Goal: Transaction & Acquisition: Purchase product/service

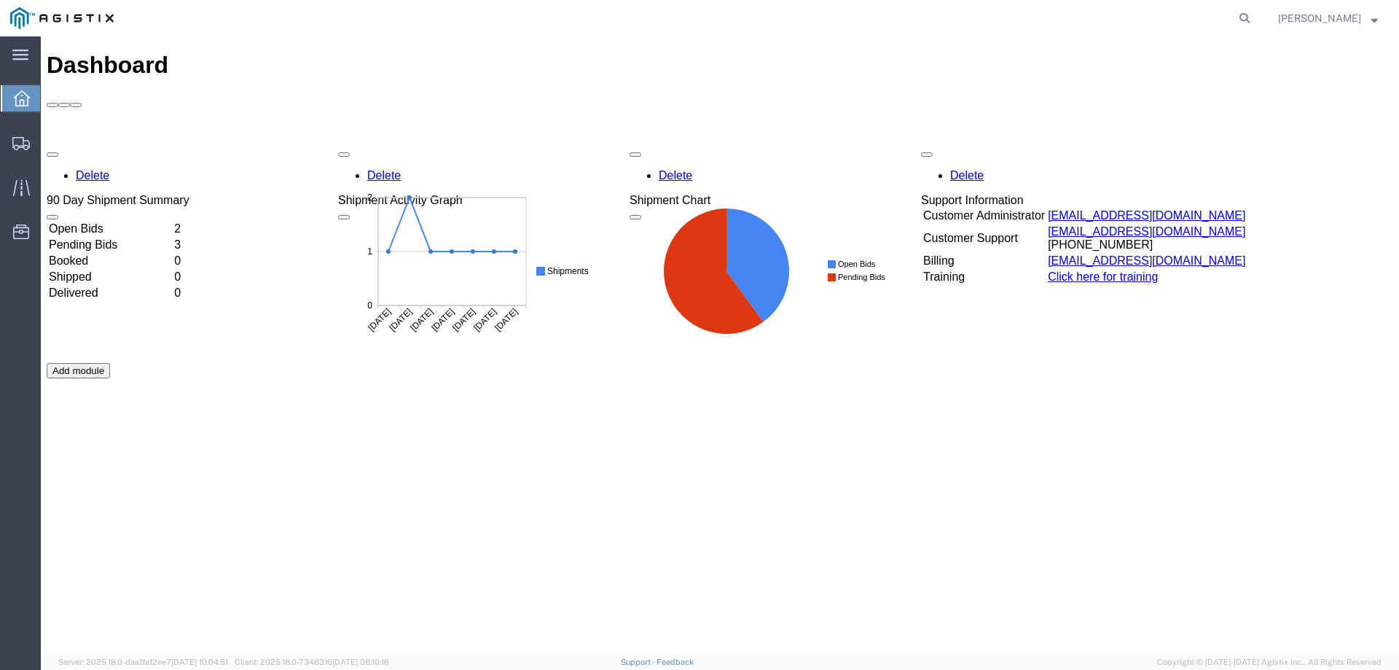
click at [122, 222] on td "Open Bids" at bounding box center [110, 229] width 124 height 15
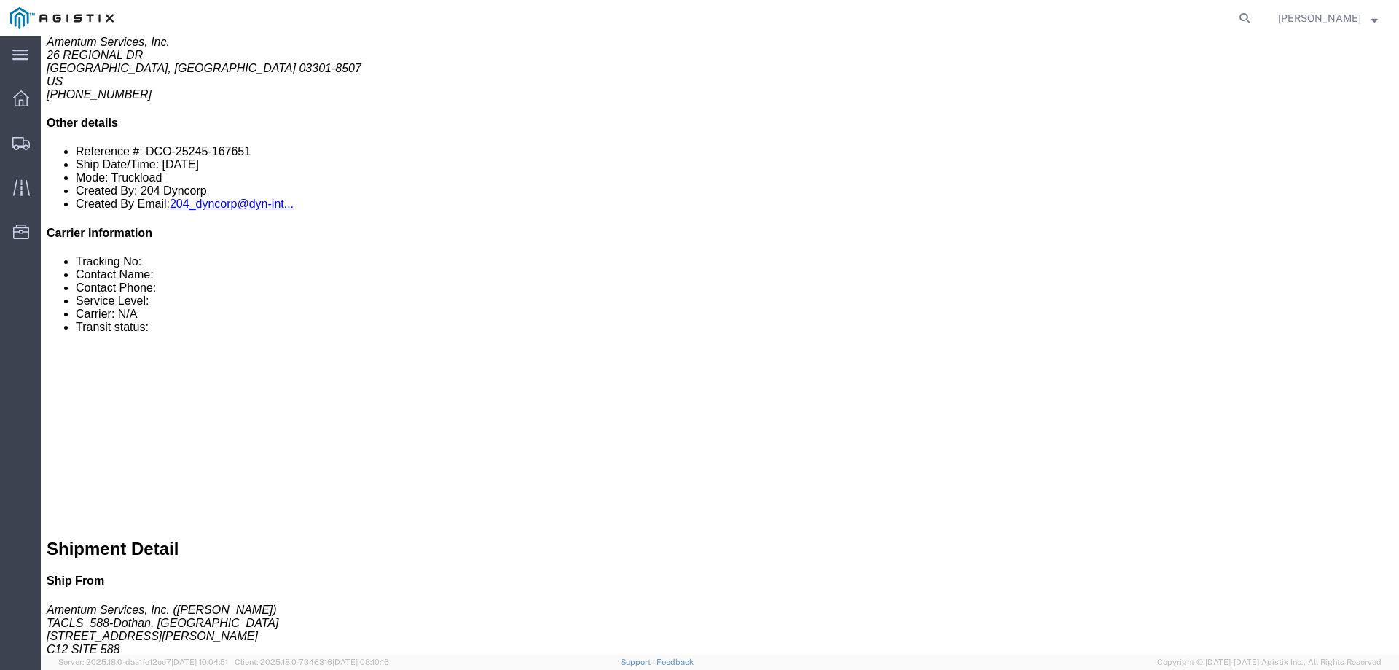
scroll to position [510, 0]
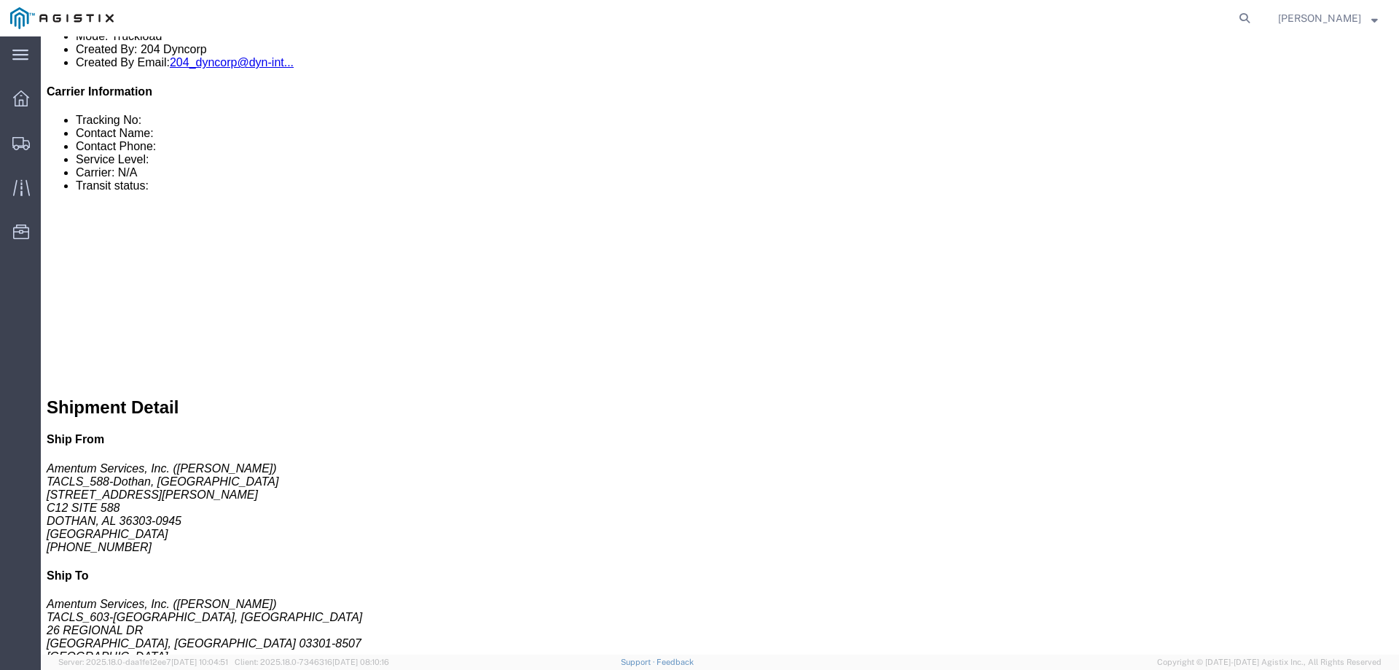
click link "Enter / Modify Bid"
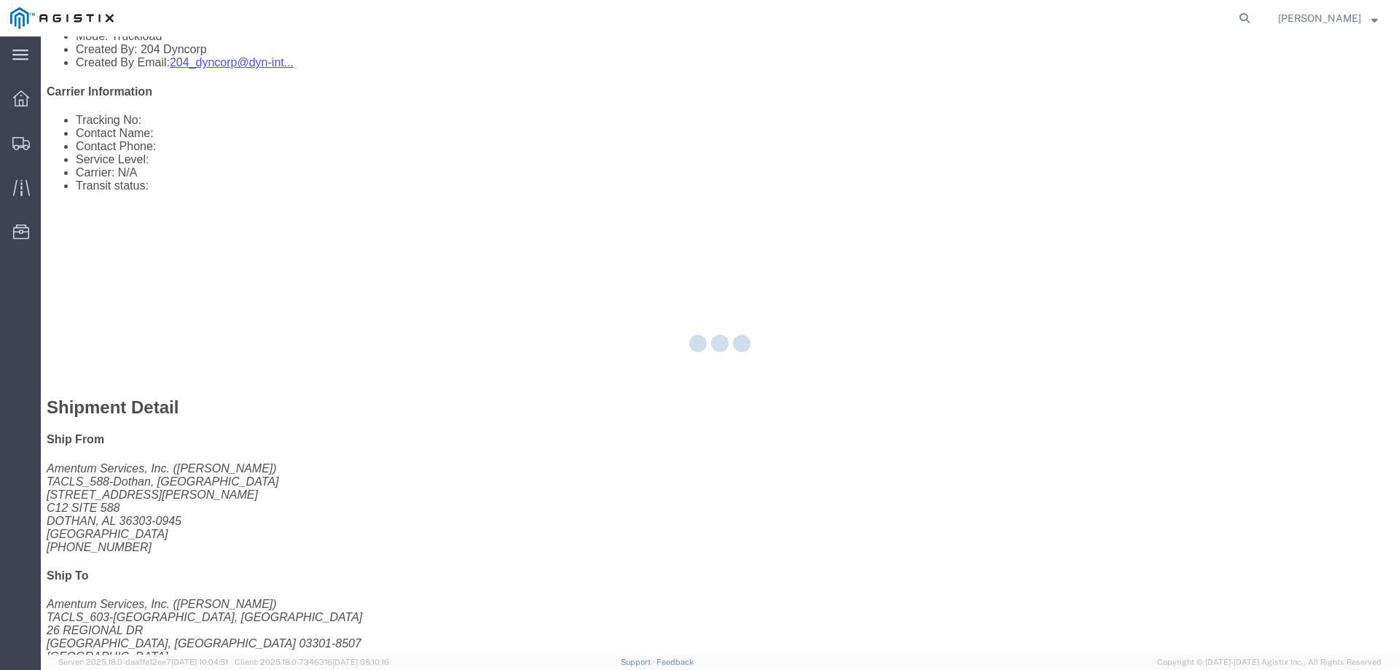
select select "23073"
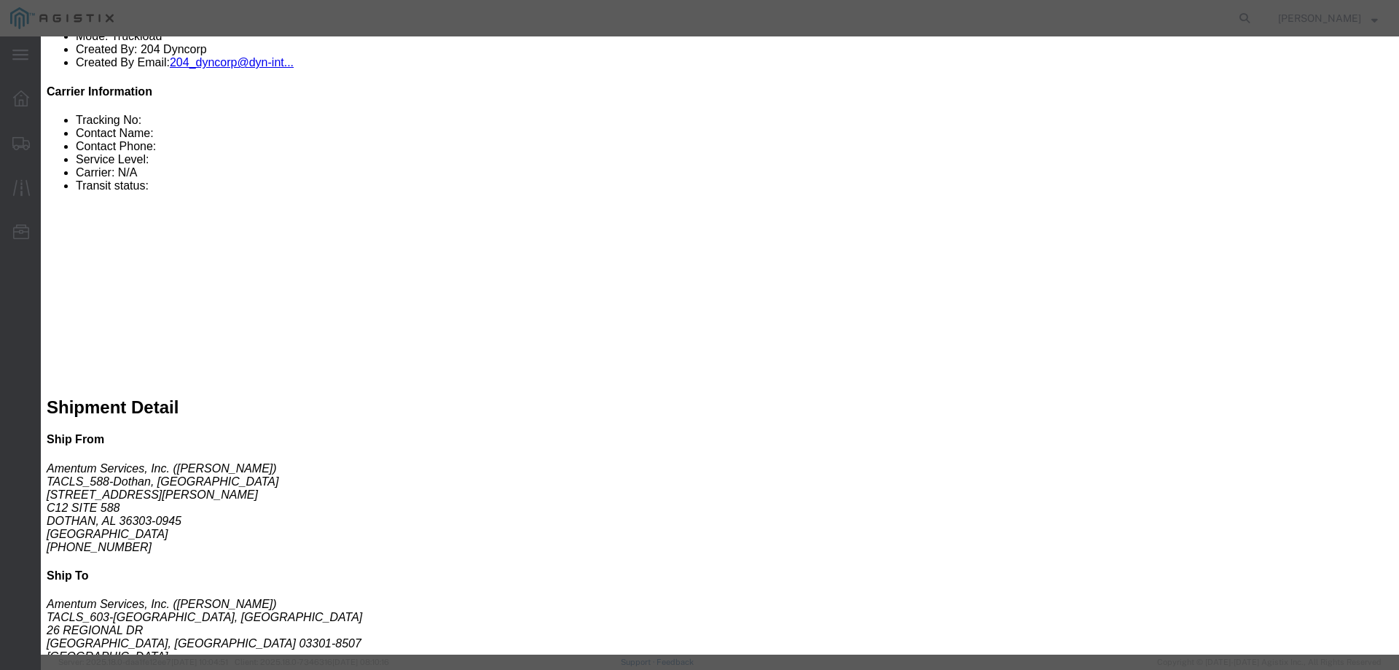
click input "text"
type input "56691017"
click select "Select Air Less than Truckload Multi-Leg Ocean Freight Rail Small Parcel Truckl…"
select select "TL"
click select "Select Air Less than Truckload Multi-Leg Ocean Freight Rail Small Parcel Truckl…"
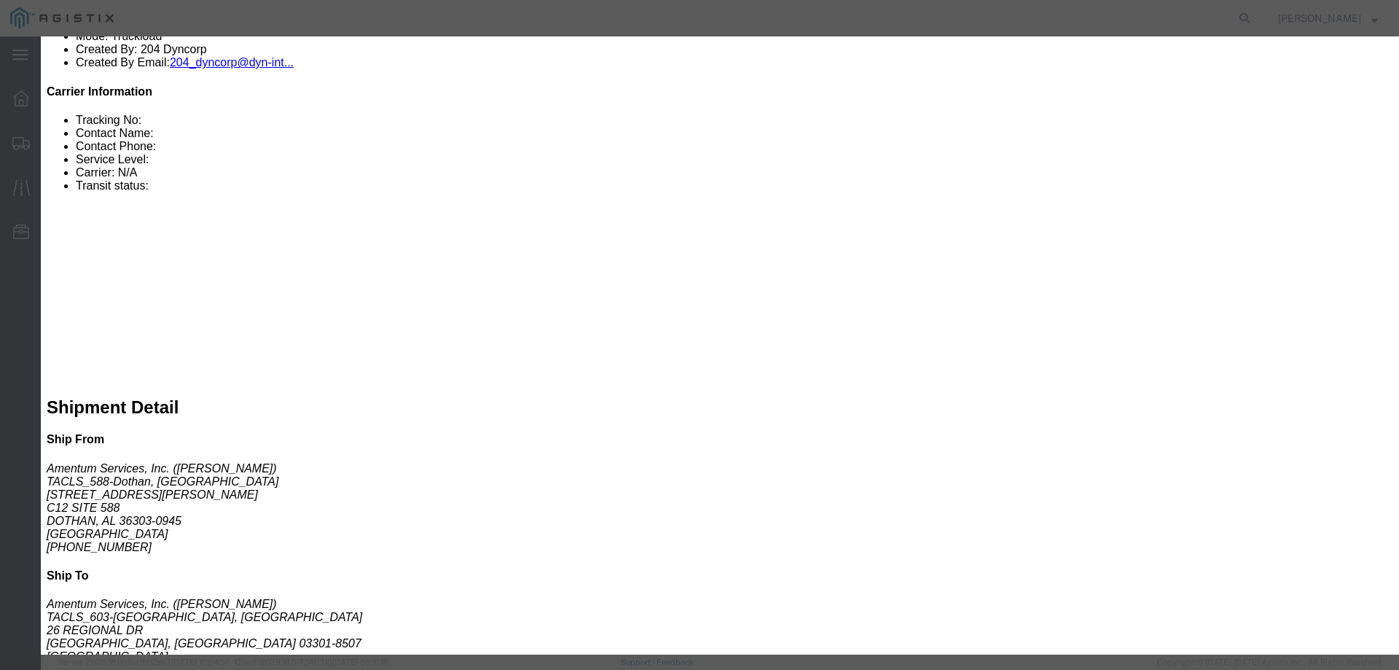
click input "number"
type input "5000"
click textarea
type textarea "FLATBED"
click button "Submit"
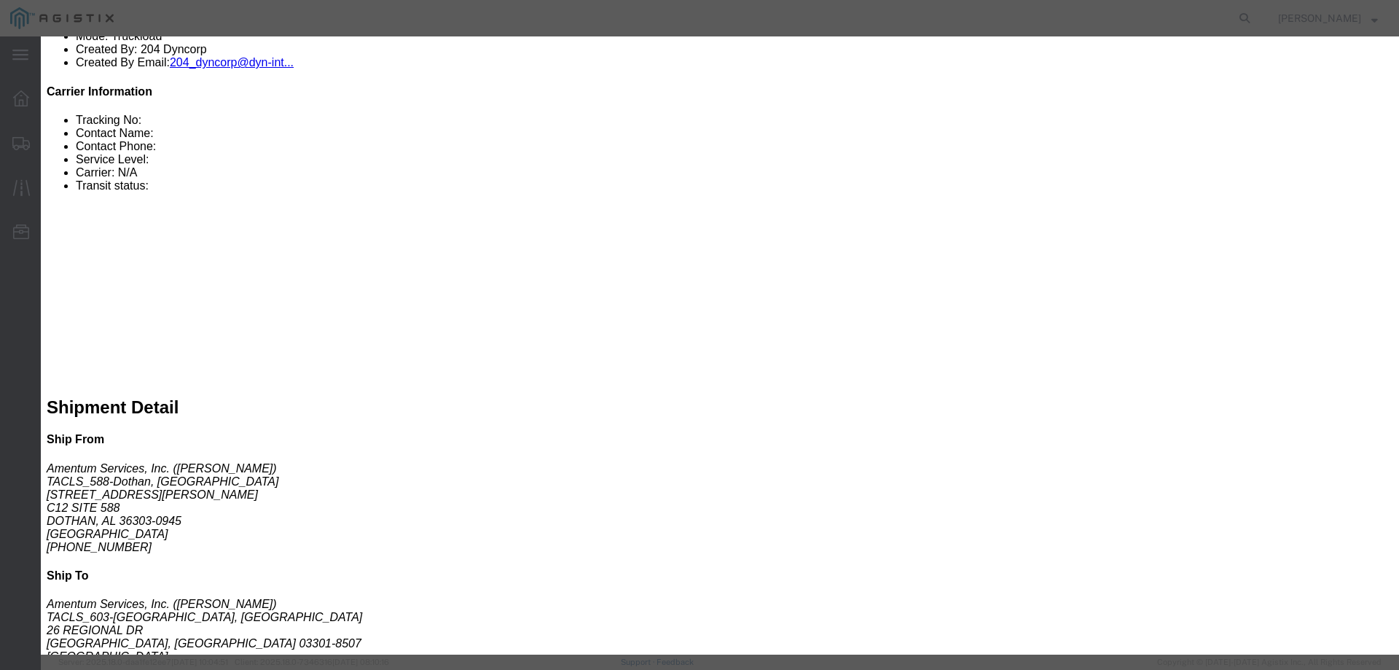
click select "Select Air Ocean TL Standard 3 - 5 Day"
select select "42723"
click select "Select Air Ocean TL Standard 3 - 5 Day"
click button "Submit"
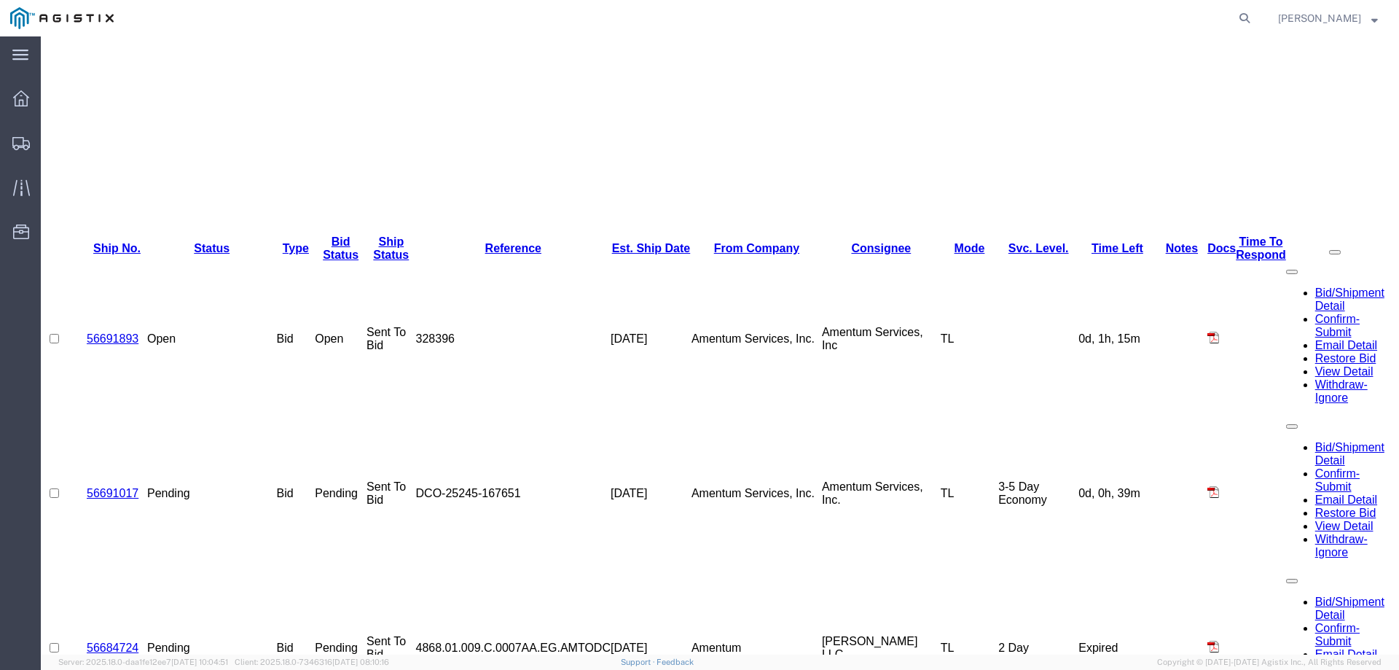
scroll to position [0, 0]
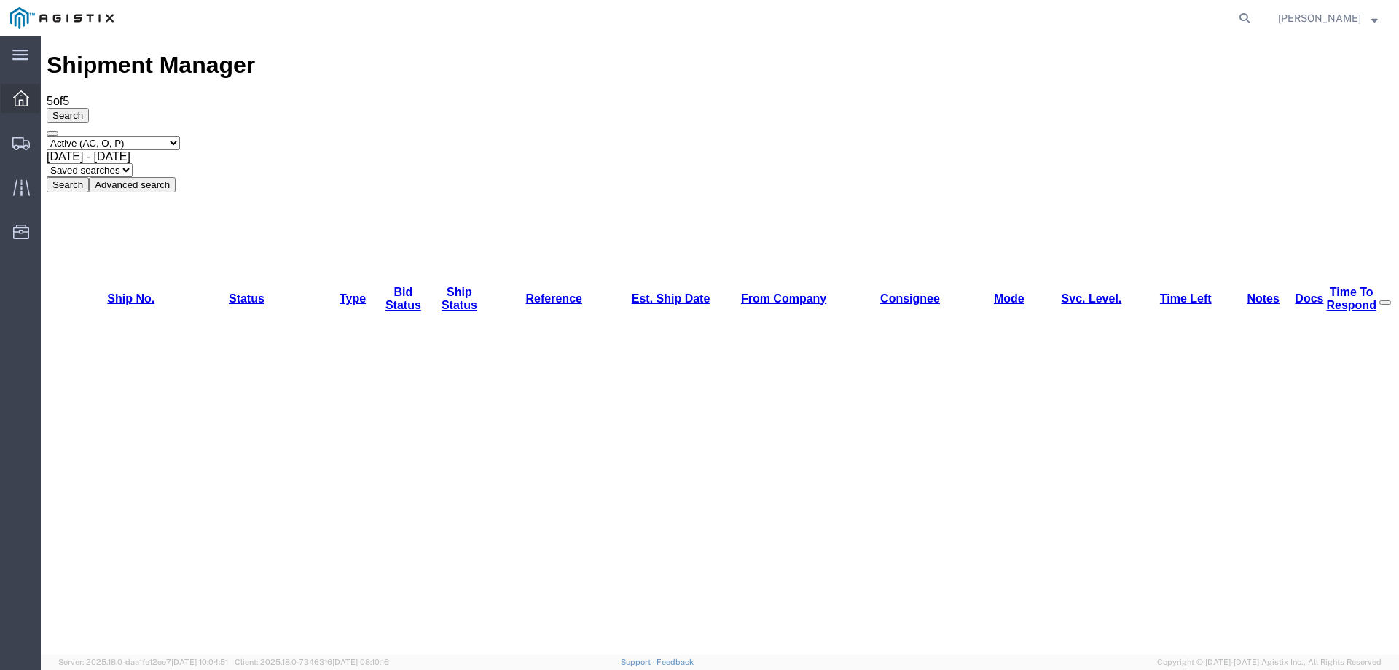
click at [44, 96] on span "Dashboard" at bounding box center [45, 98] width 10 height 29
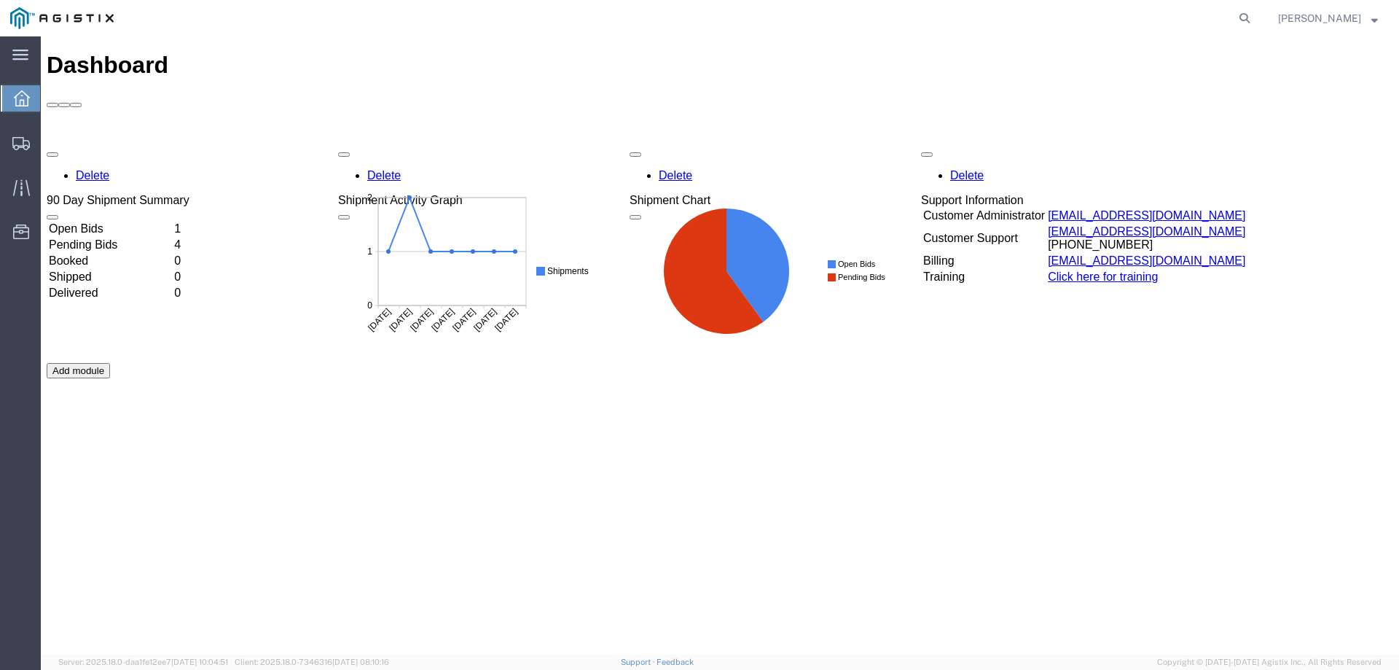
click at [133, 222] on td "Open Bids" at bounding box center [110, 229] width 124 height 15
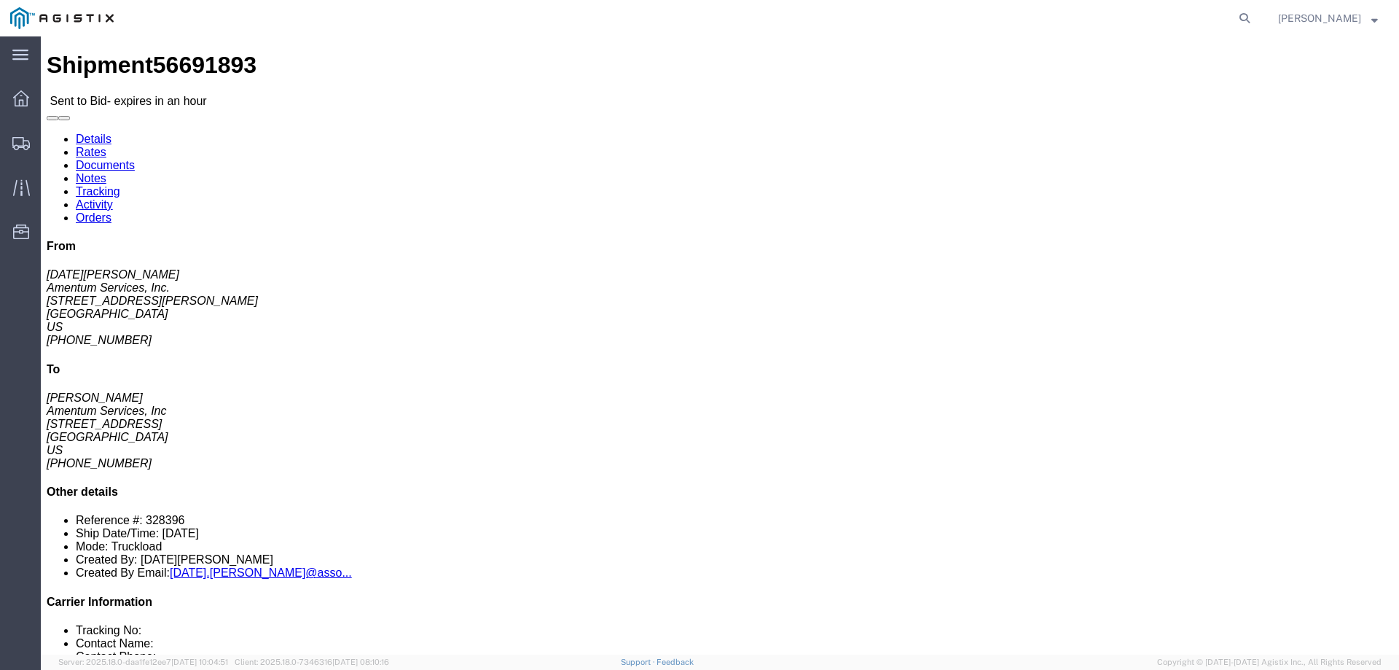
click link "Enter / Modify Bid"
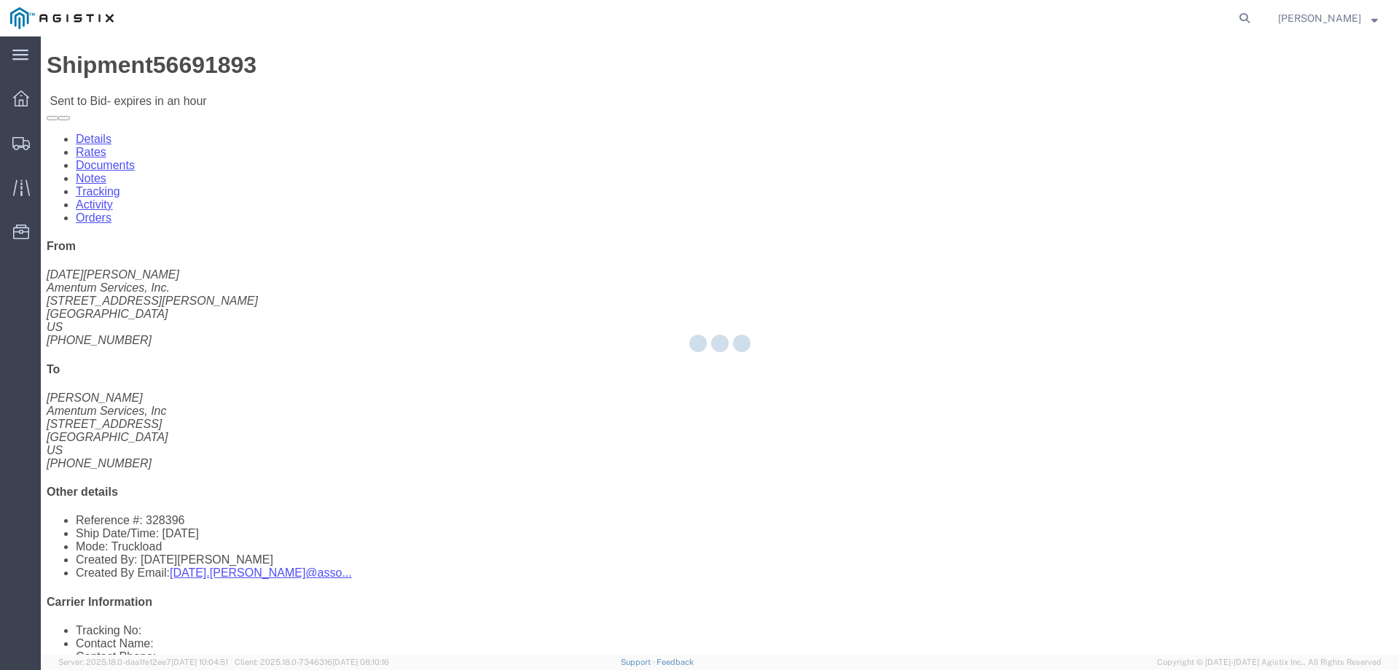
select select "23073"
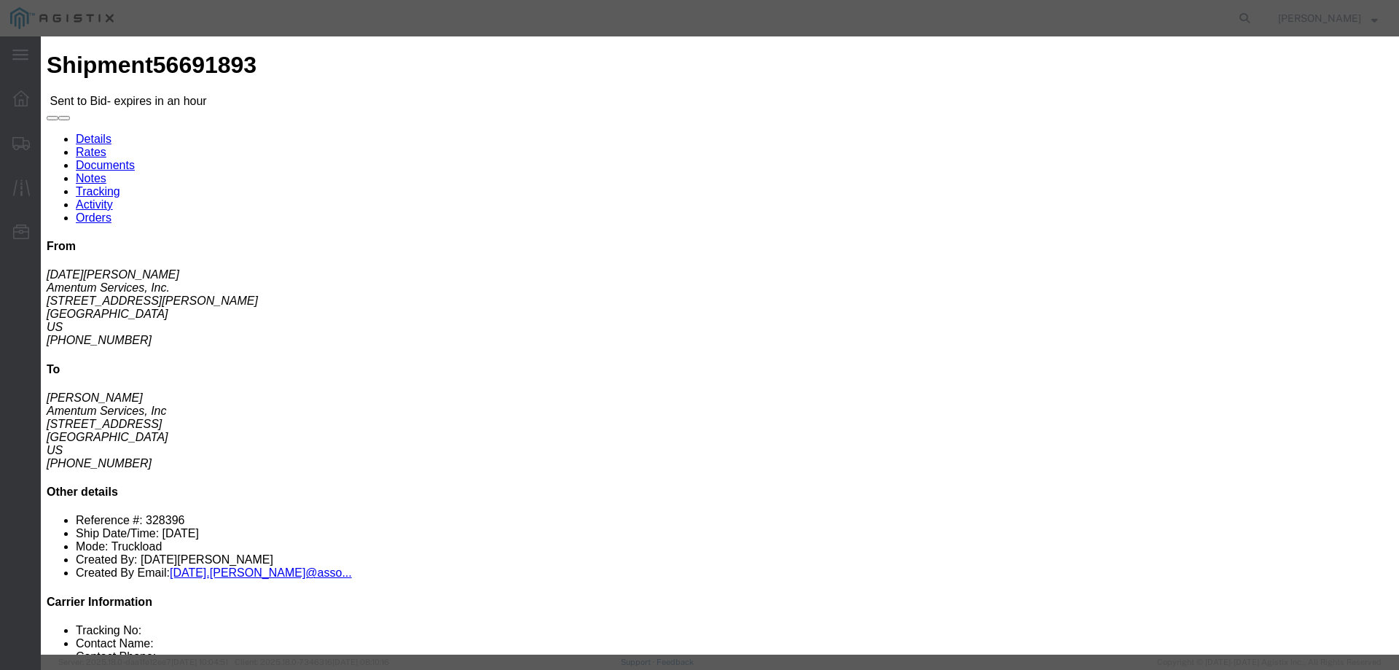
click select "Select Air Ocean TL Standard 3 - 5 Day"
select select "42723"
click select "Select Air Ocean TL Standard 3 - 5 Day"
click input "text"
type input "56691893"
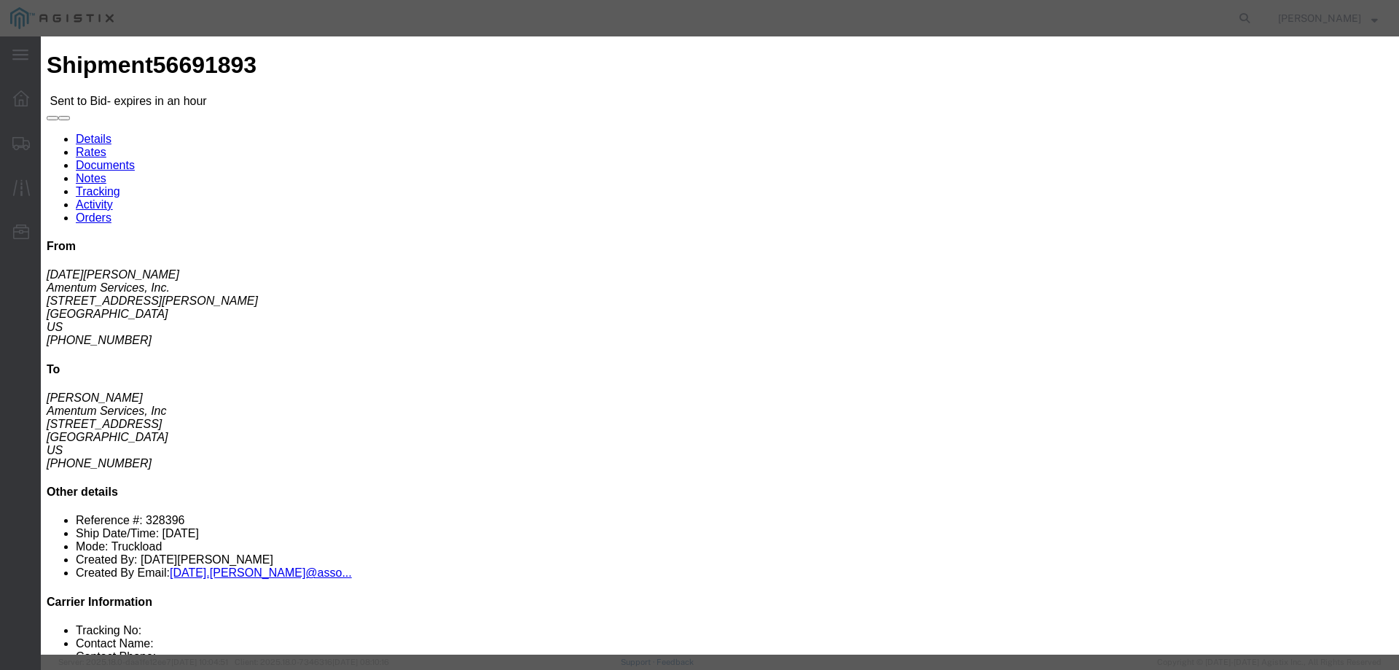
click input "number"
type input "1595"
click select "Select Air Less than Truckload Multi-Leg Ocean Freight Rail Small Parcel Truckl…"
select select "TL"
click select "Select Air Less than Truckload Multi-Leg Ocean Freight Rail Small Parcel Truckl…"
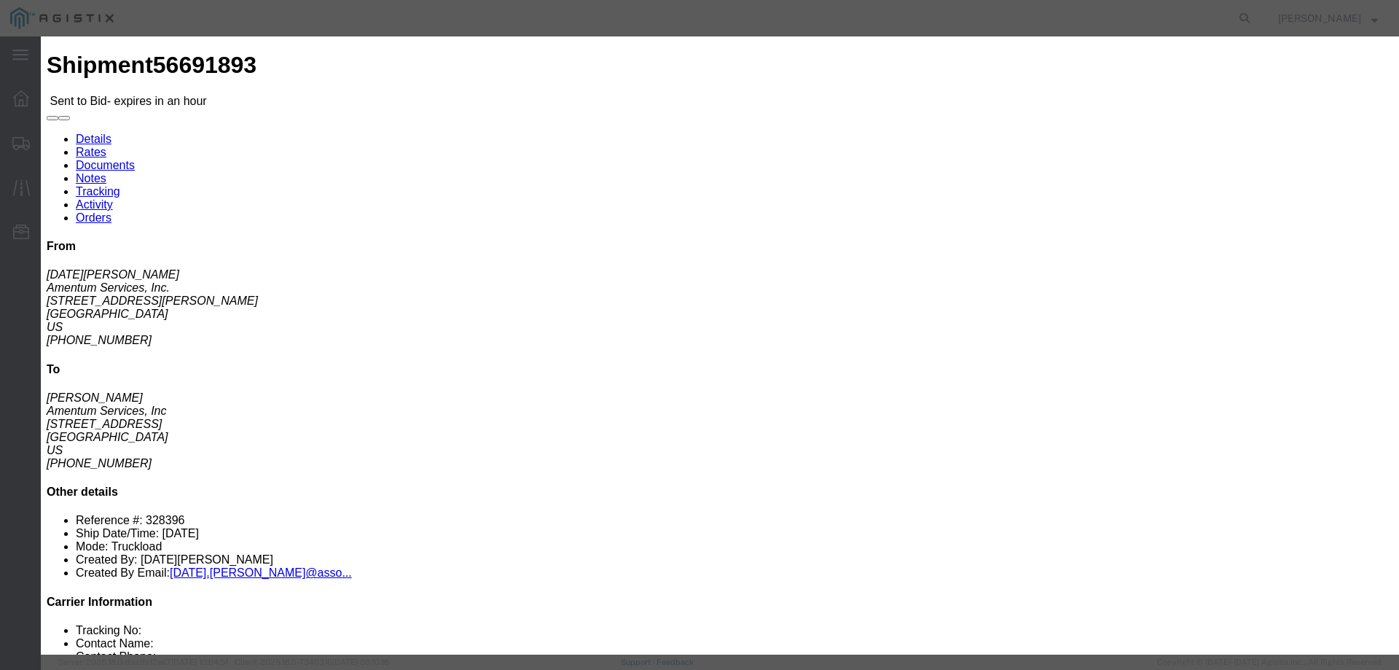
click textarea
type textarea "FLATBED"
click button "Submit"
